Goal: Transaction & Acquisition: Obtain resource

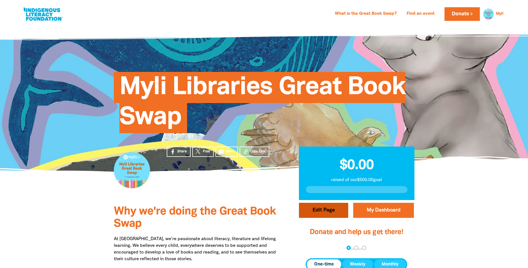
click at [327, 210] on button "Edit Page" at bounding box center [323, 210] width 49 height 15
select select "Yes"
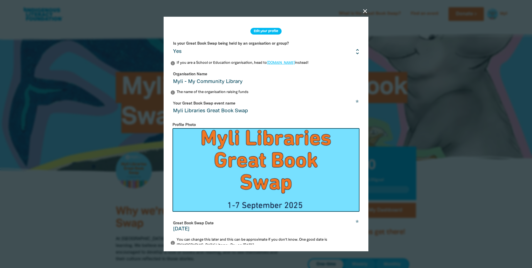
click at [365, 11] on icon "close" at bounding box center [365, 11] width 7 height 7
click at [366, 11] on icon "close" at bounding box center [365, 11] width 7 height 7
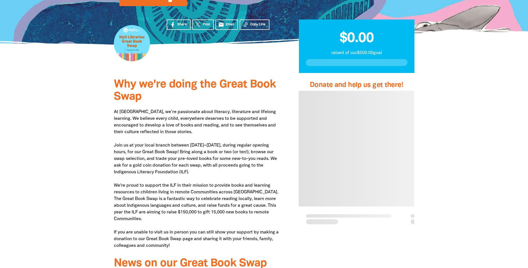
scroll to position [139, 0]
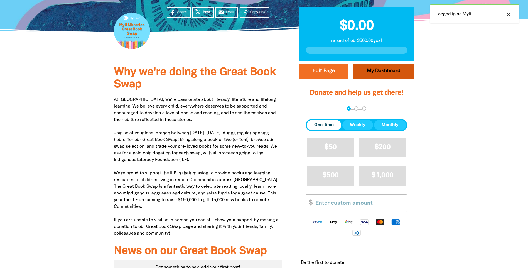
click at [381, 72] on link "My Dashboard" at bounding box center [383, 70] width 61 height 15
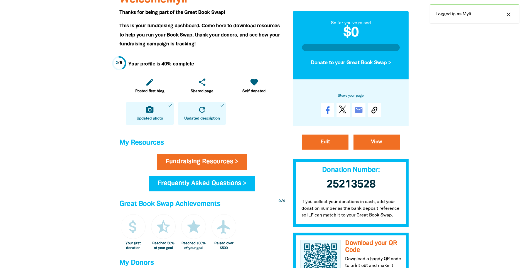
scroll to position [111, 0]
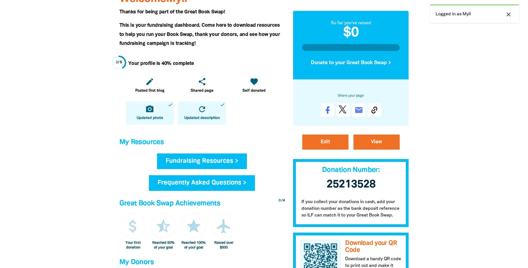
click at [223, 158] on link "Fundraising Resources >" at bounding box center [202, 161] width 90 height 16
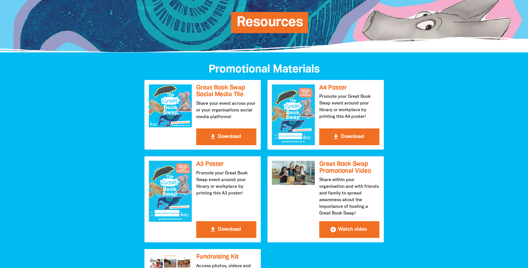
scroll to position [84, 0]
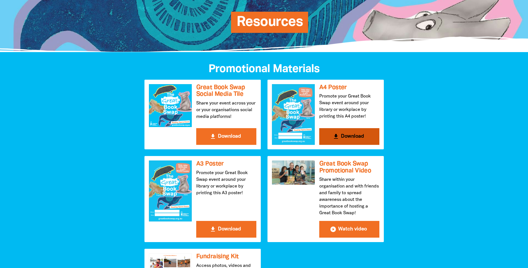
click at [350, 134] on button "get_app Download" at bounding box center [349, 136] width 60 height 17
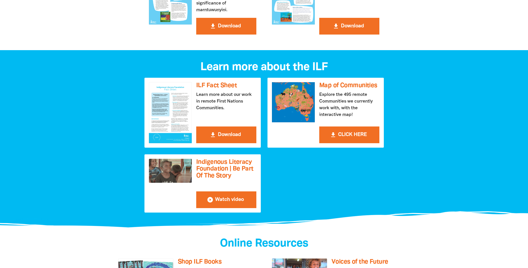
scroll to position [557, 0]
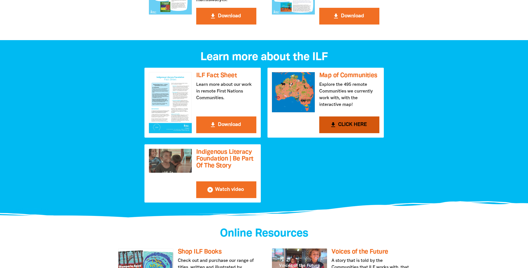
click at [342, 126] on button "get_app CLICK HERE" at bounding box center [349, 124] width 60 height 17
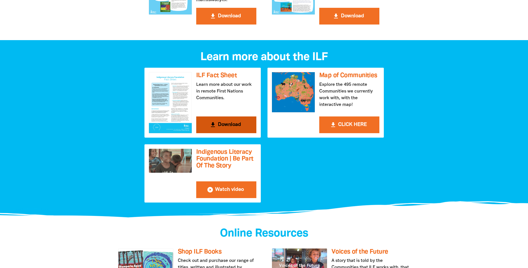
click at [221, 123] on button "get_app Download" at bounding box center [226, 124] width 60 height 17
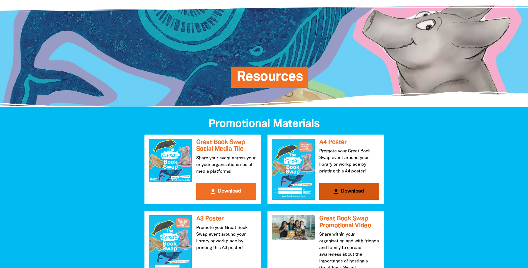
scroll to position [28, 0]
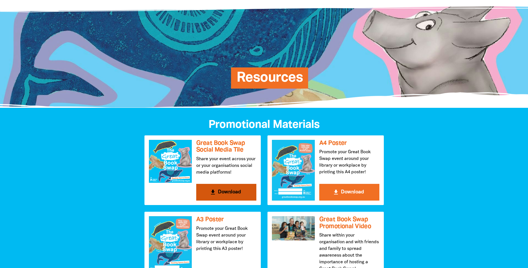
click at [221, 190] on button "get_app Download" at bounding box center [226, 192] width 60 height 17
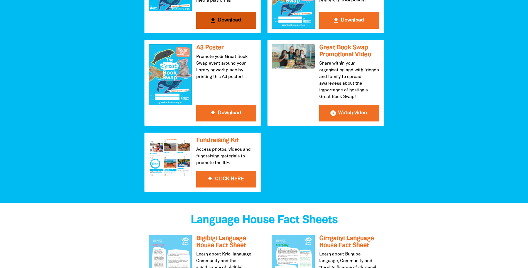
scroll to position [223, 0]
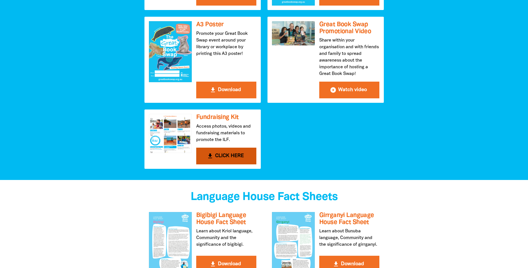
click at [243, 153] on button "get_app CLICK HERE" at bounding box center [226, 156] width 60 height 17
